Goal: Information Seeking & Learning: Learn about a topic

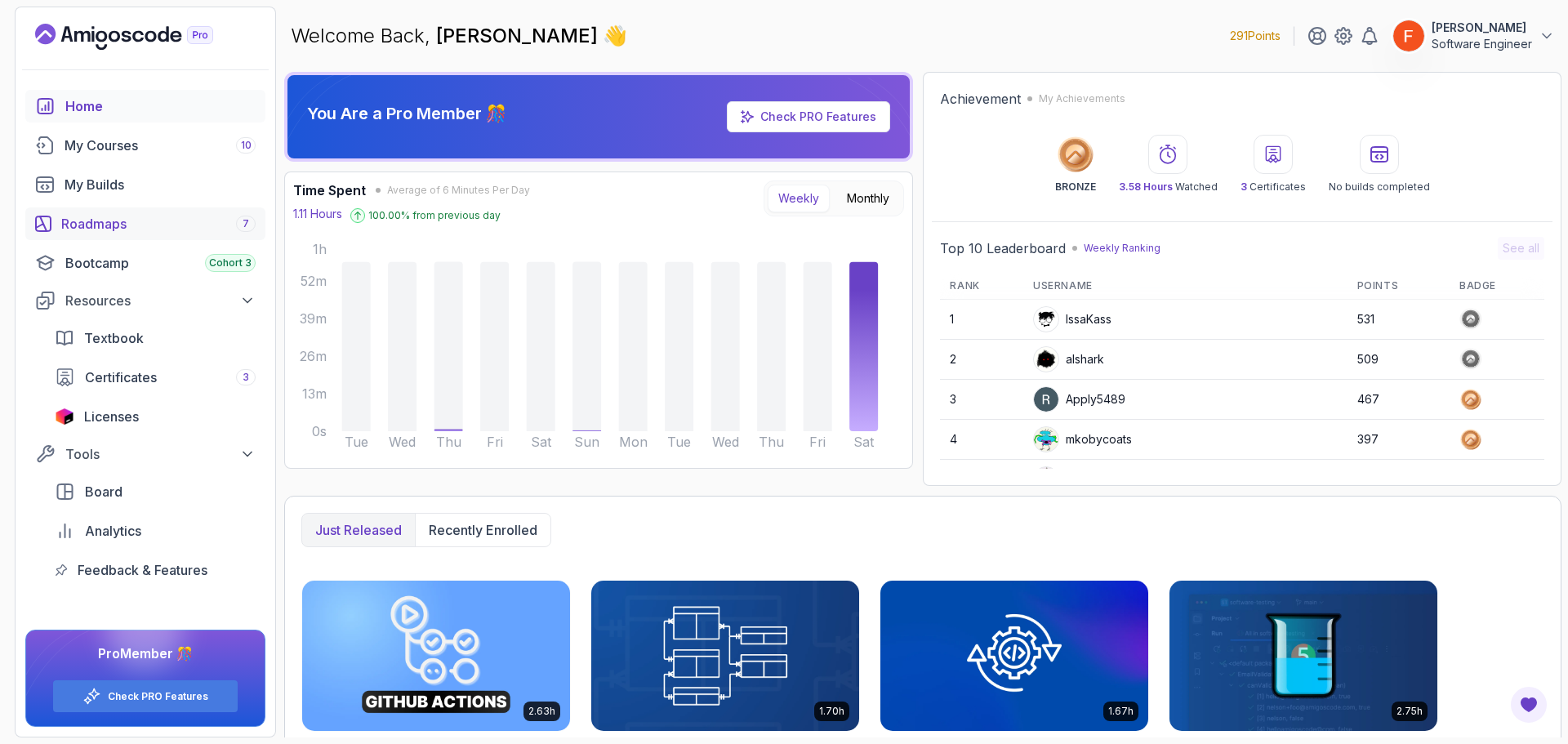
click at [108, 223] on div "Roadmaps 7" at bounding box center [158, 224] width 194 height 20
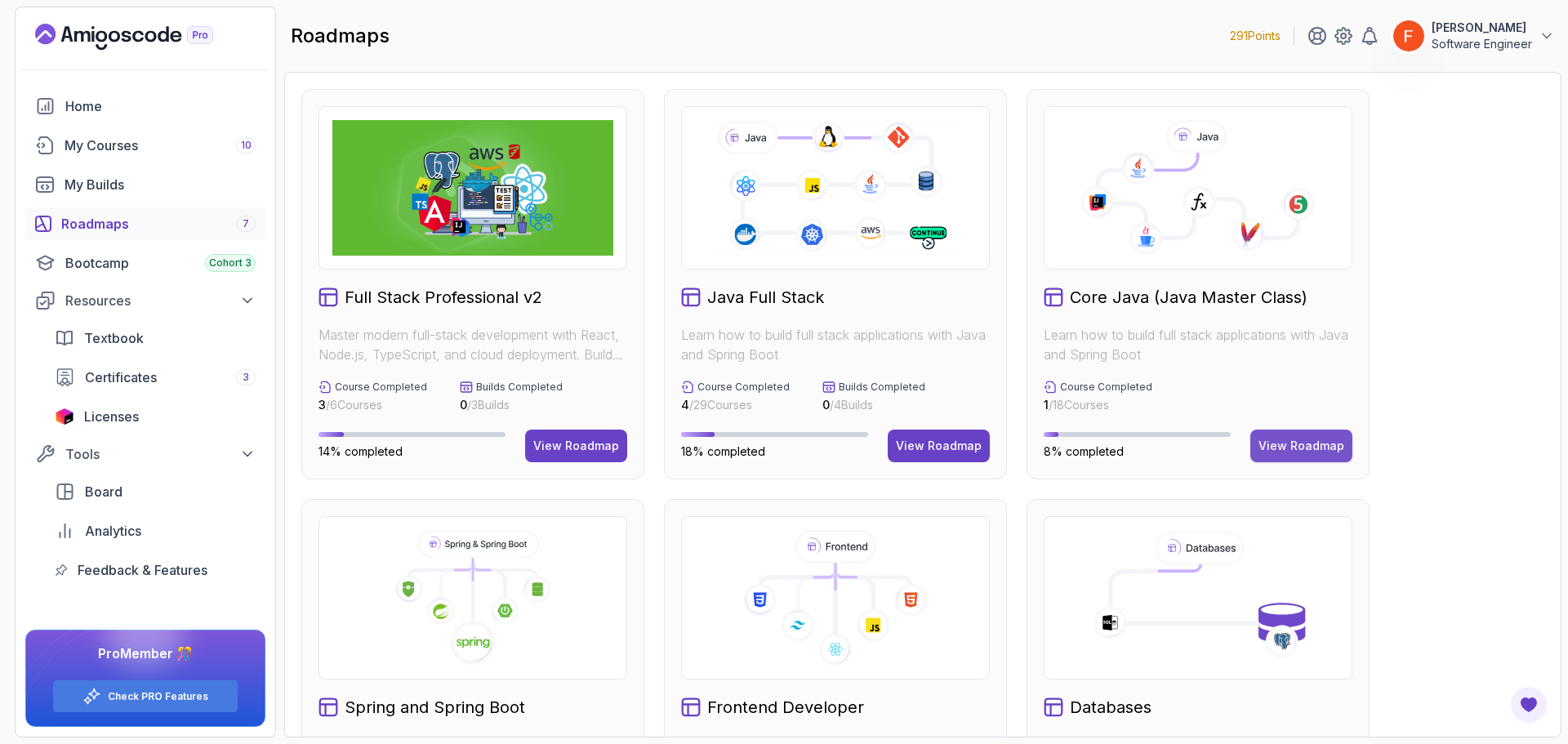
click at [1324, 439] on div "View Roadmap" at bounding box center [1301, 446] width 86 height 16
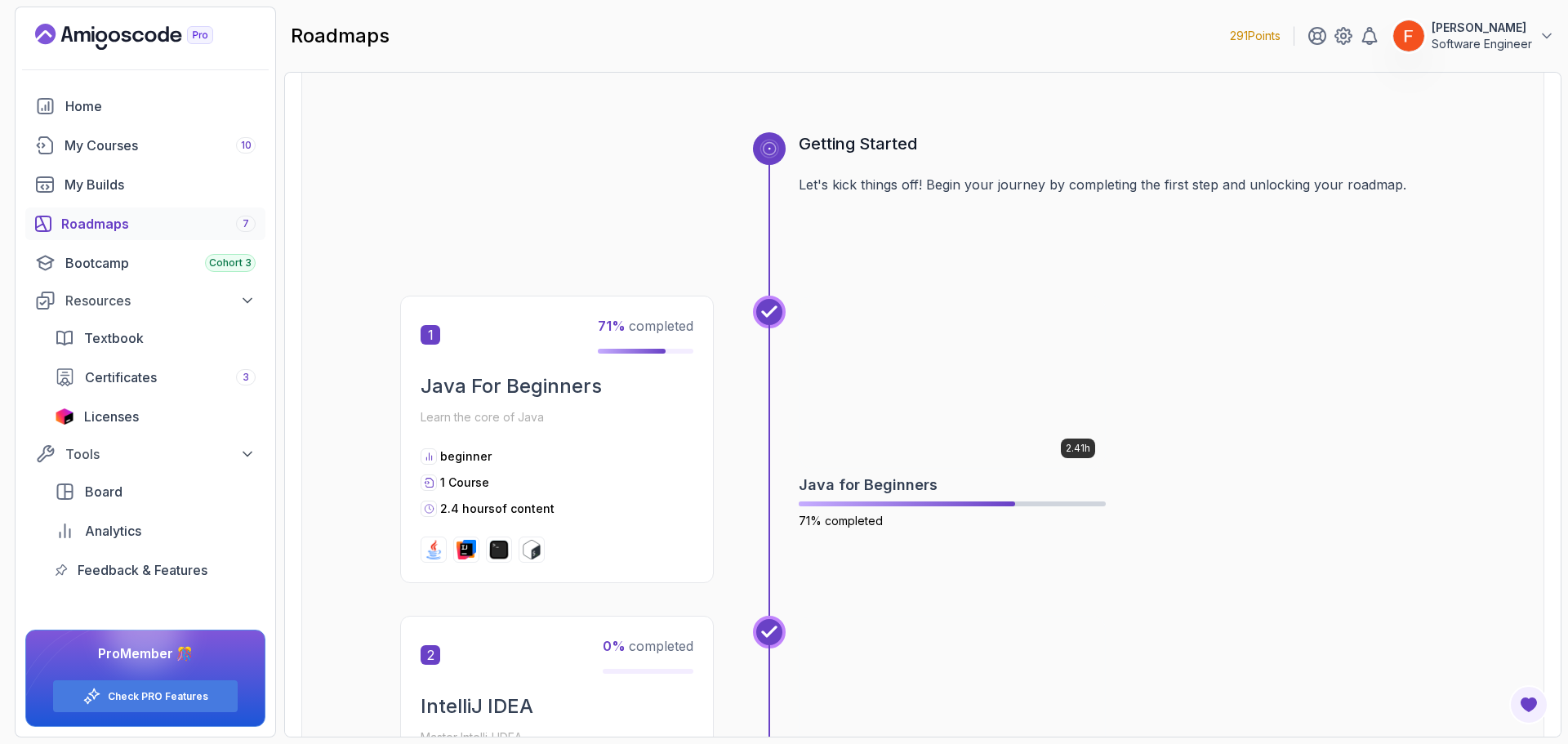
scroll to position [245, 0]
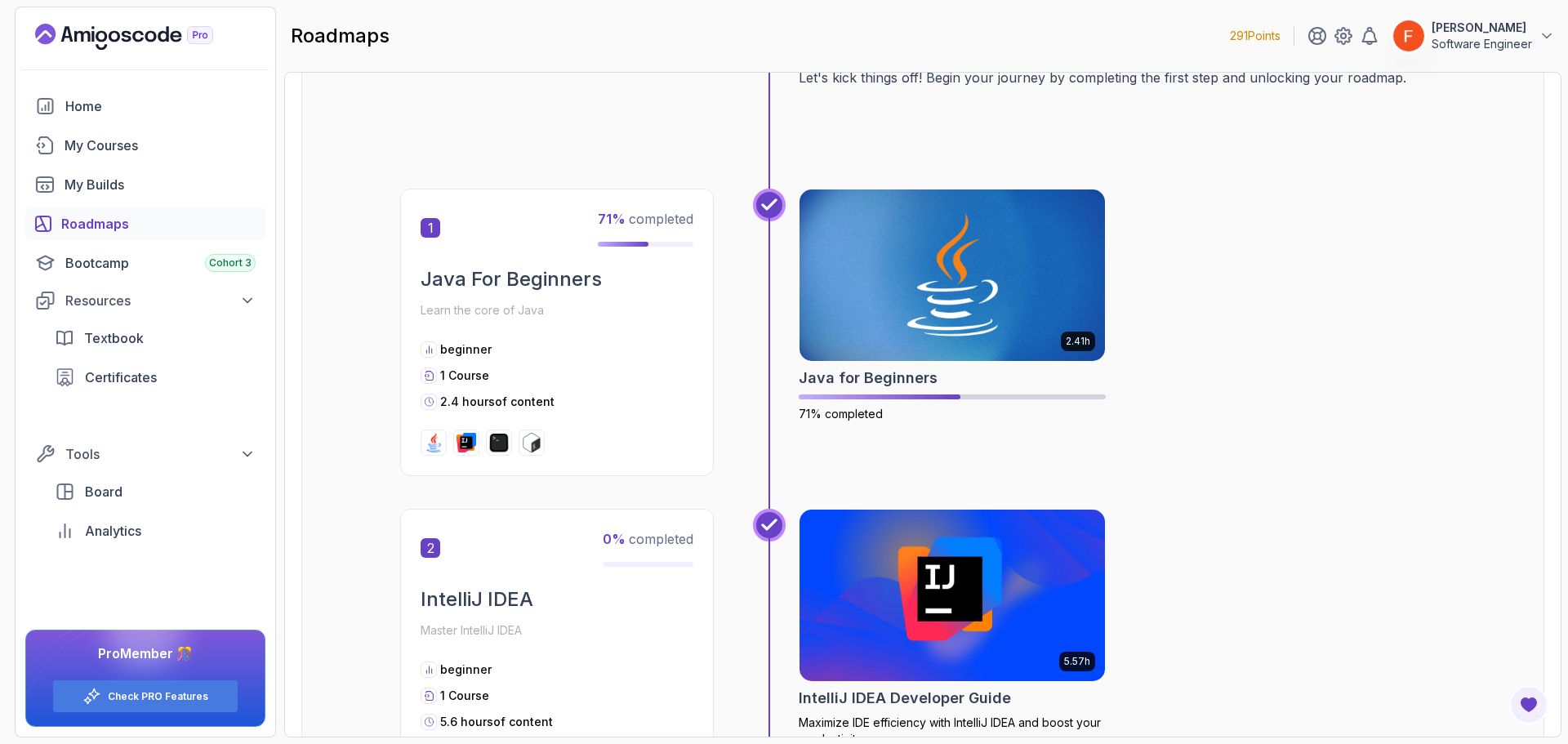
scroll to position [245, 0]
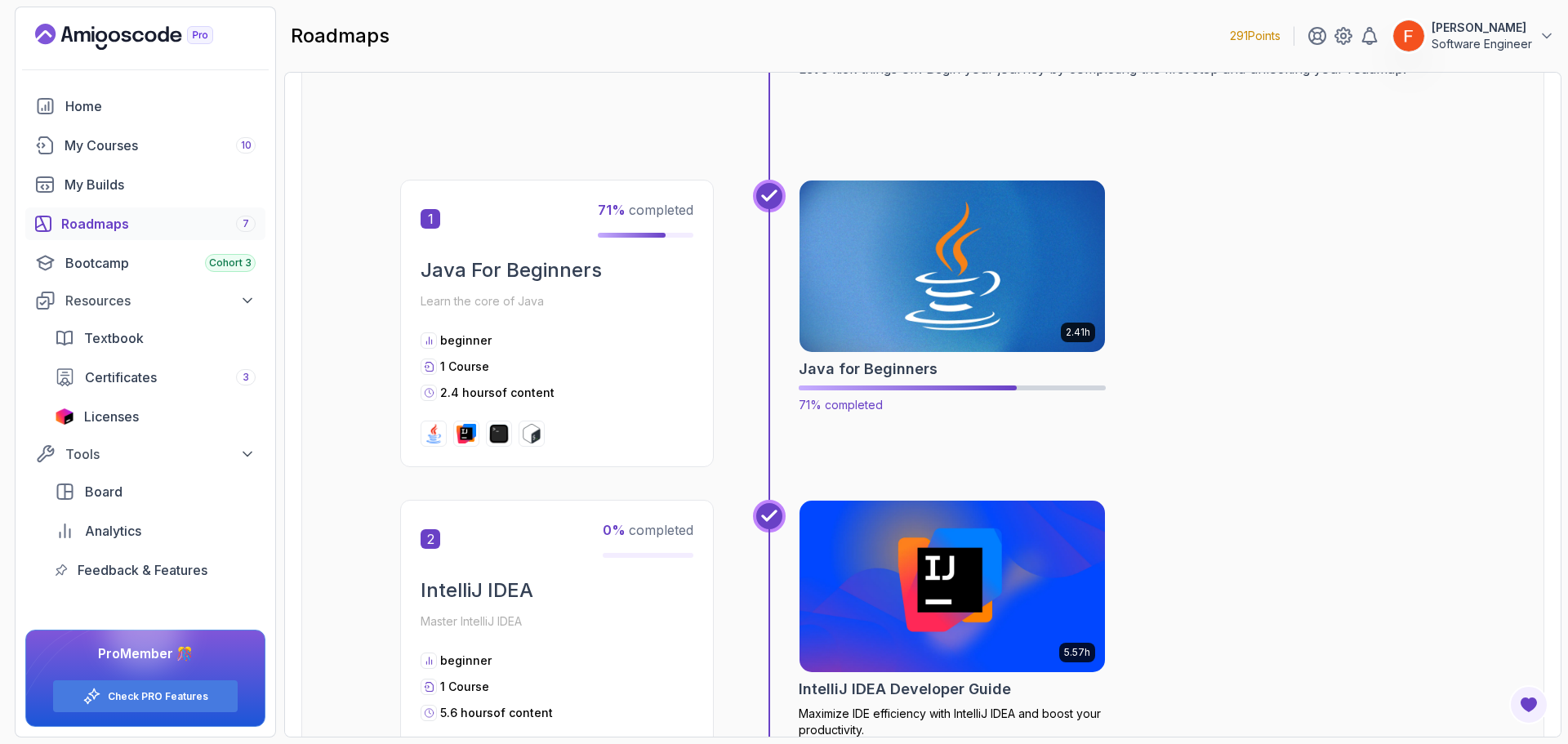
click at [924, 292] on img at bounding box center [952, 266] width 321 height 180
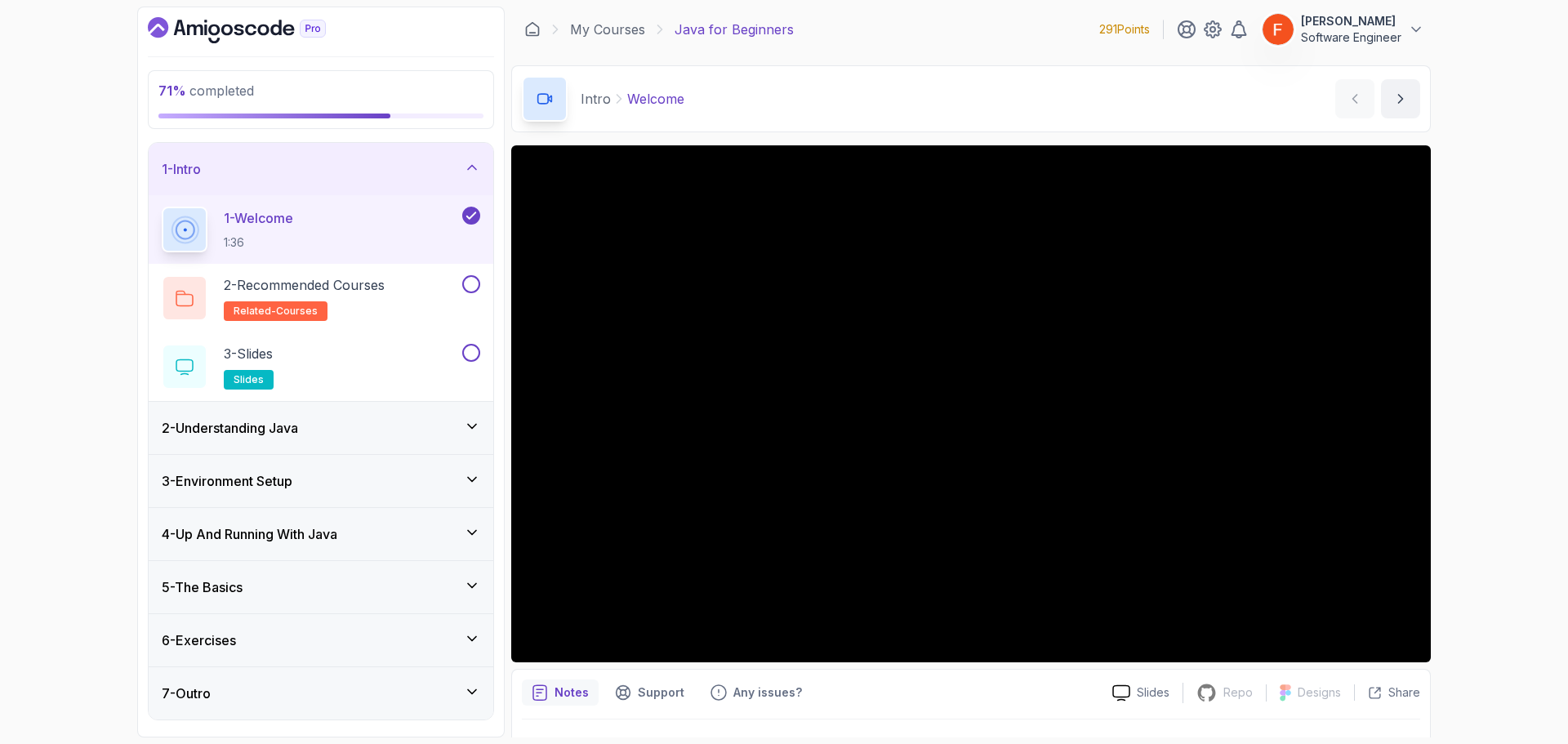
click at [442, 627] on div "6 - Exercises" at bounding box center [320, 640] width 344 height 53
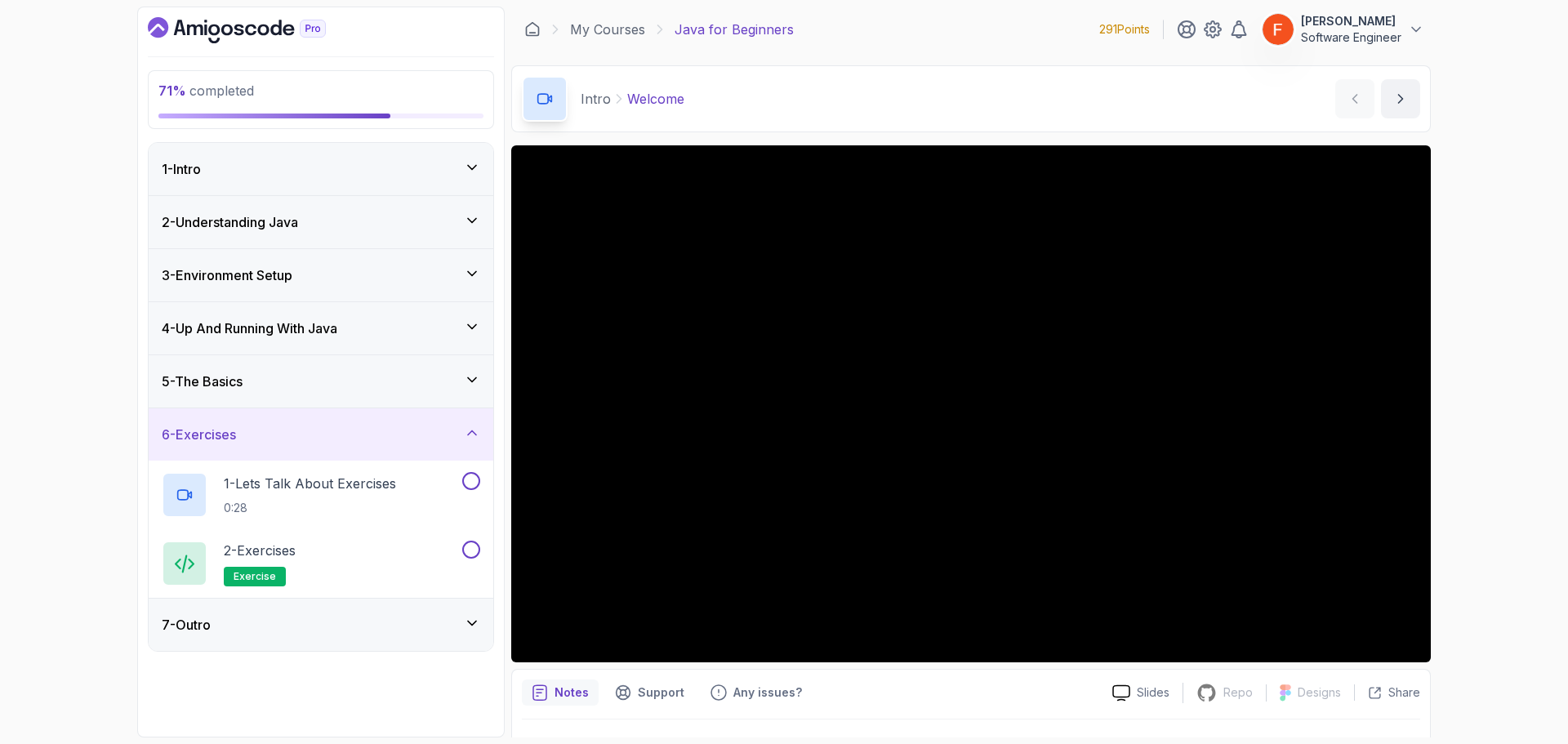
click at [465, 379] on icon at bounding box center [472, 380] width 16 height 16
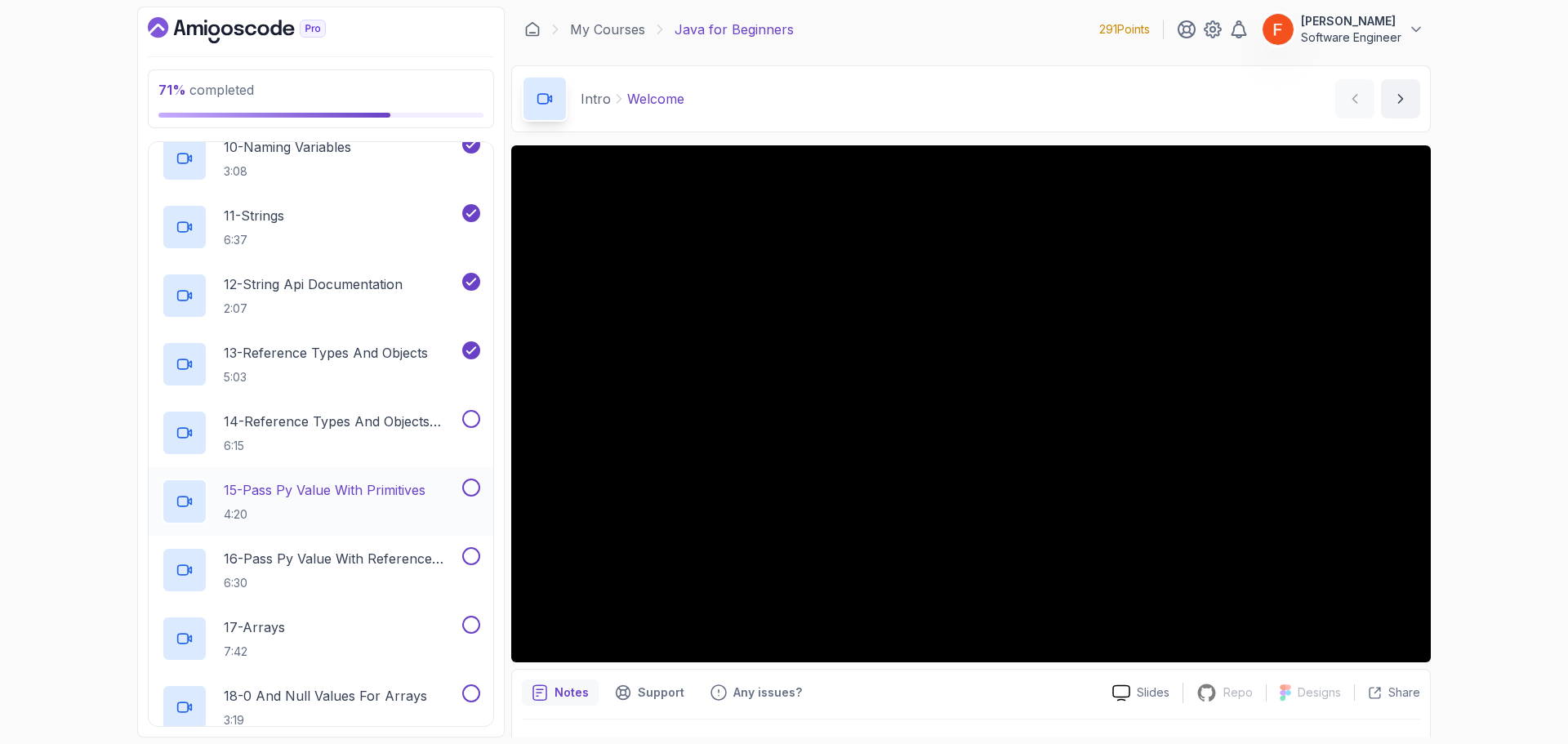
scroll to position [898, 0]
